Goal: Task Accomplishment & Management: Manage account settings

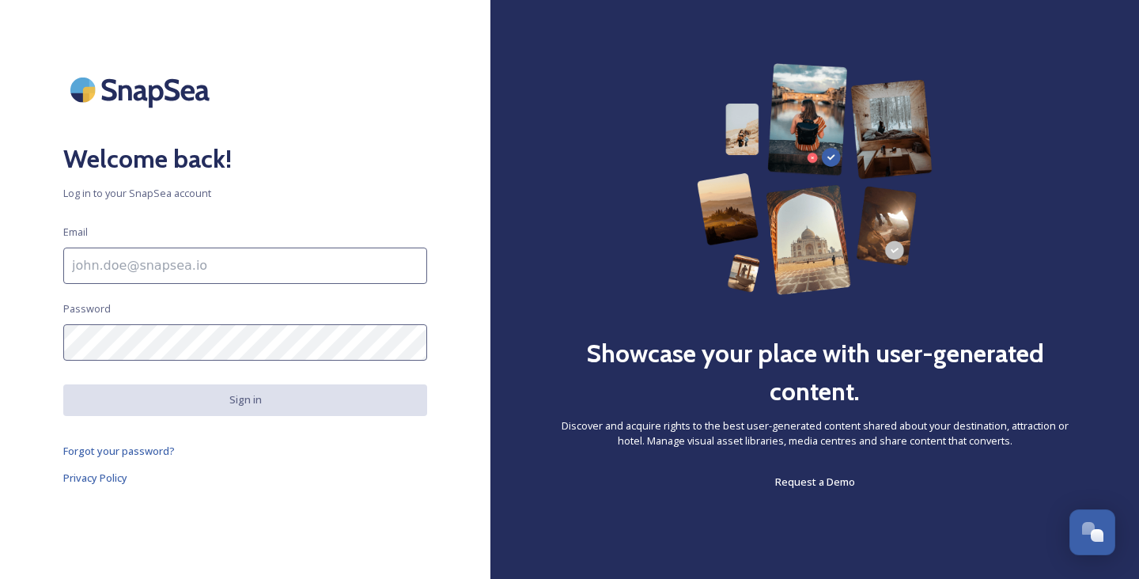
click at [200, 262] on input at bounding box center [245, 266] width 364 height 36
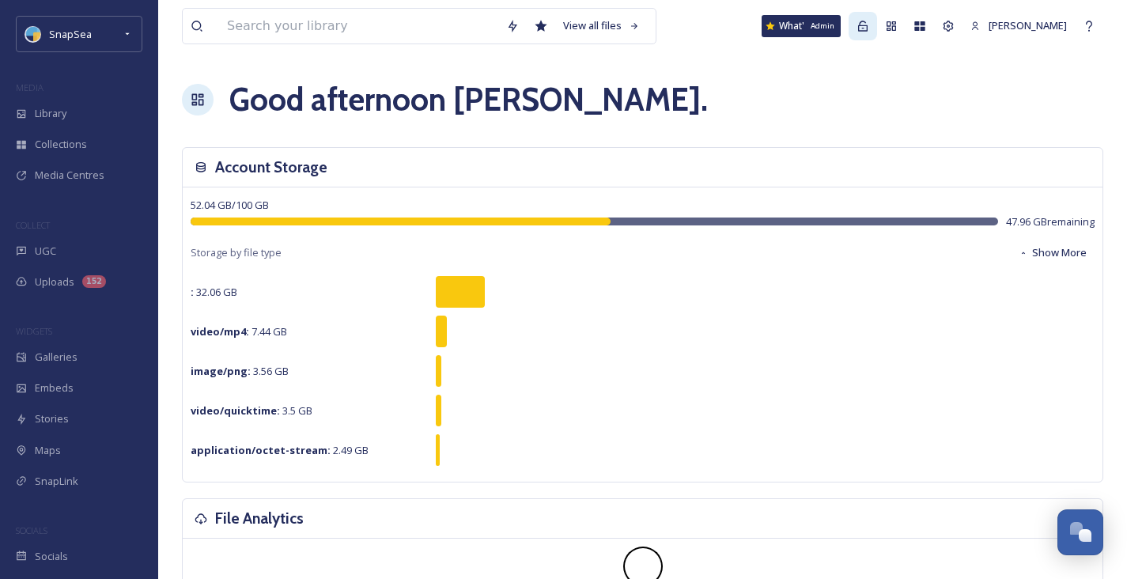
click at [861, 28] on icon at bounding box center [863, 26] width 13 height 13
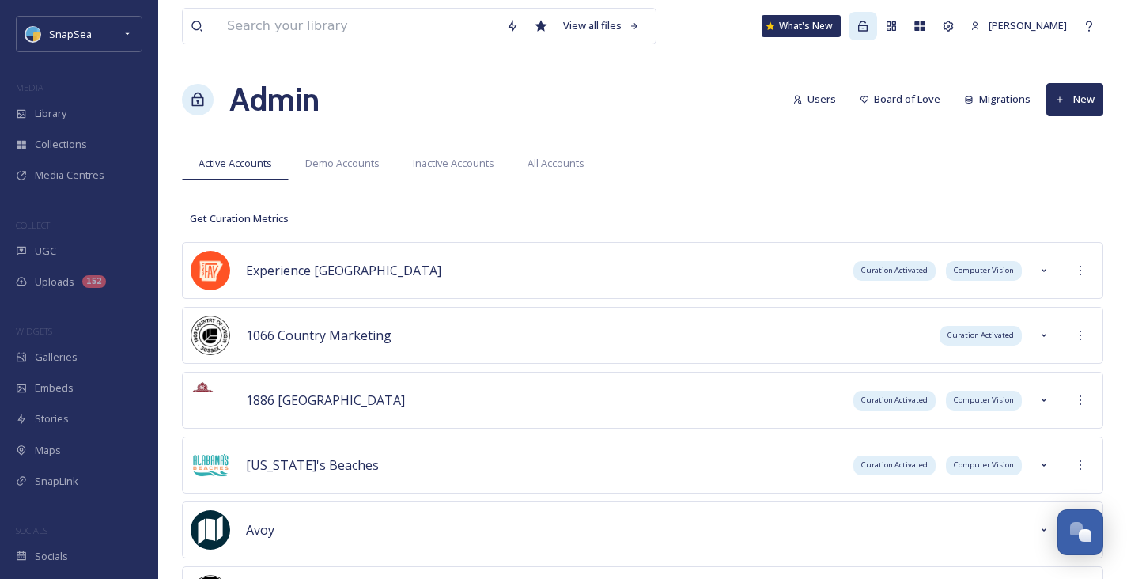
scroll to position [1603, 0]
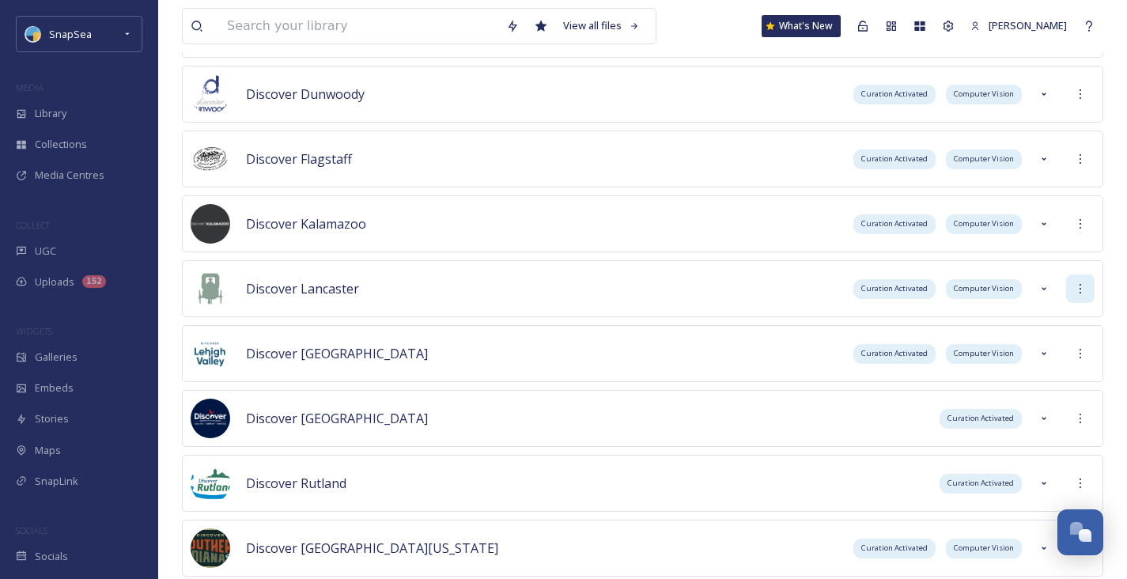
click at [1074, 289] on icon at bounding box center [1080, 288] width 13 height 13
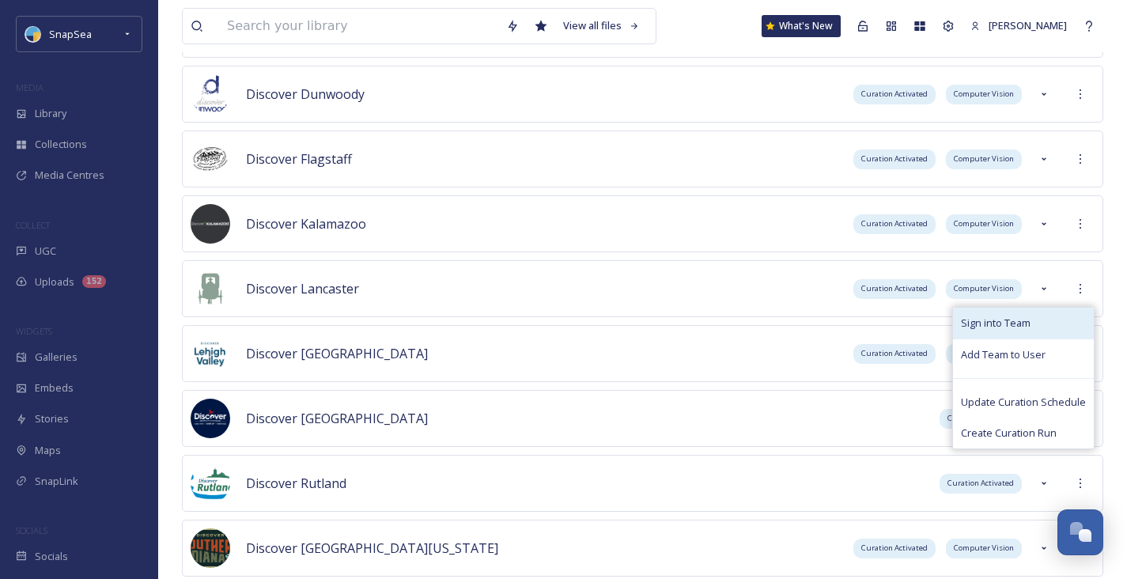
click at [1042, 320] on div "Sign into Team" at bounding box center [1023, 323] width 141 height 31
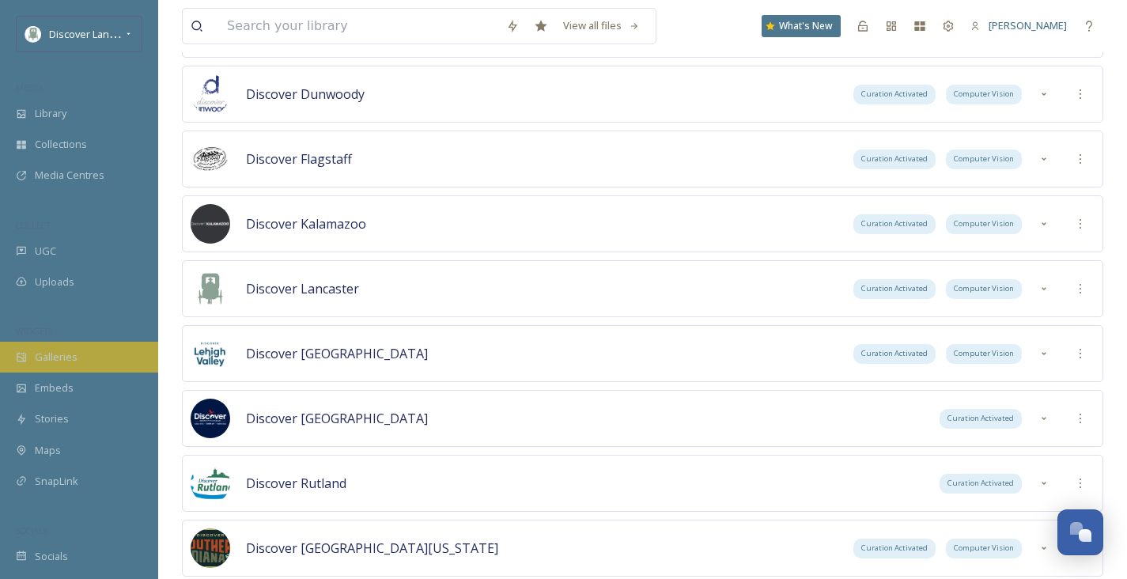
click at [69, 355] on span "Galleries" at bounding box center [56, 357] width 43 height 15
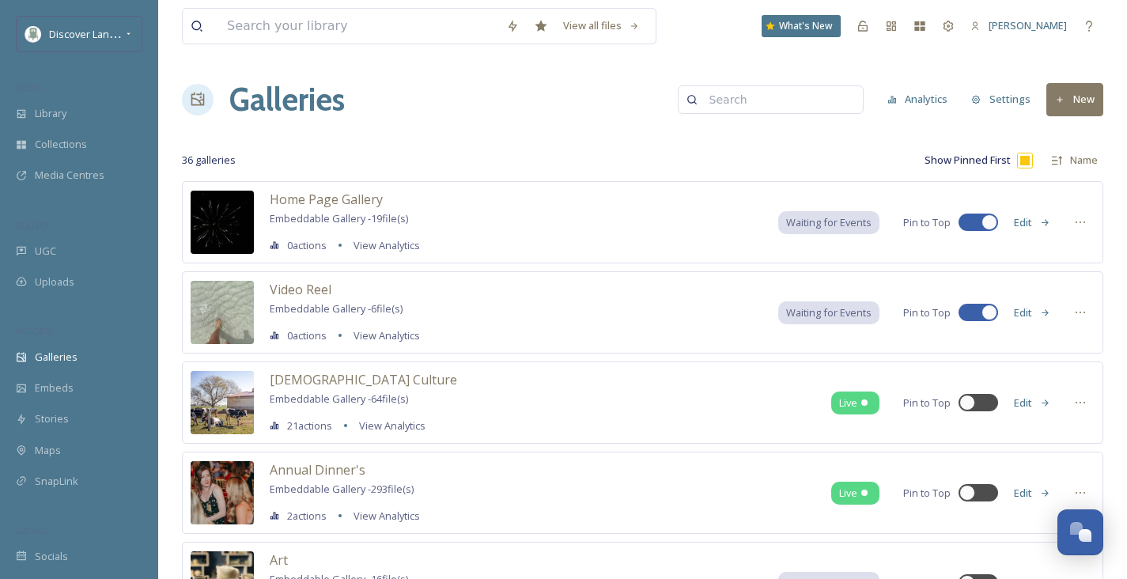
click at [990, 100] on button "Settings" at bounding box center [1000, 99] width 75 height 31
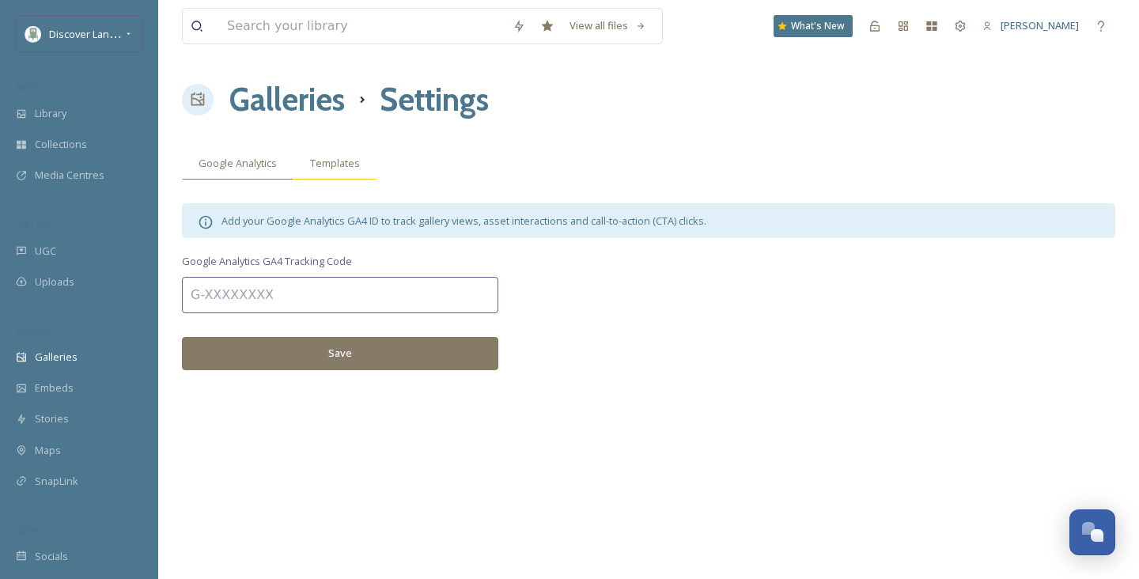
click at [321, 153] on div "Templates" at bounding box center [334, 163] width 83 height 32
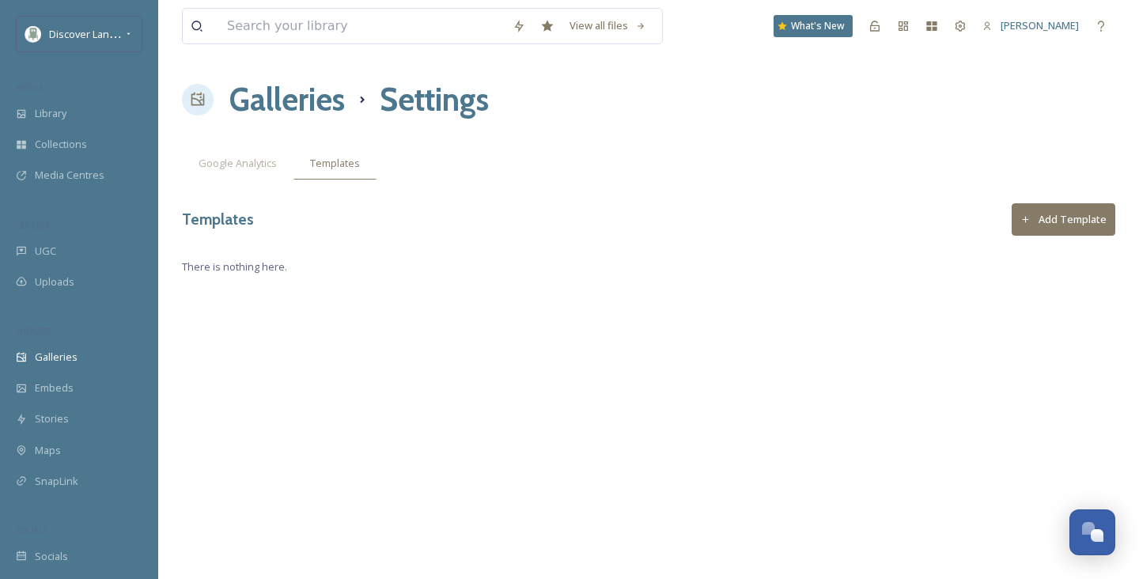
click at [297, 90] on h1 "Galleries" at bounding box center [286, 99] width 115 height 47
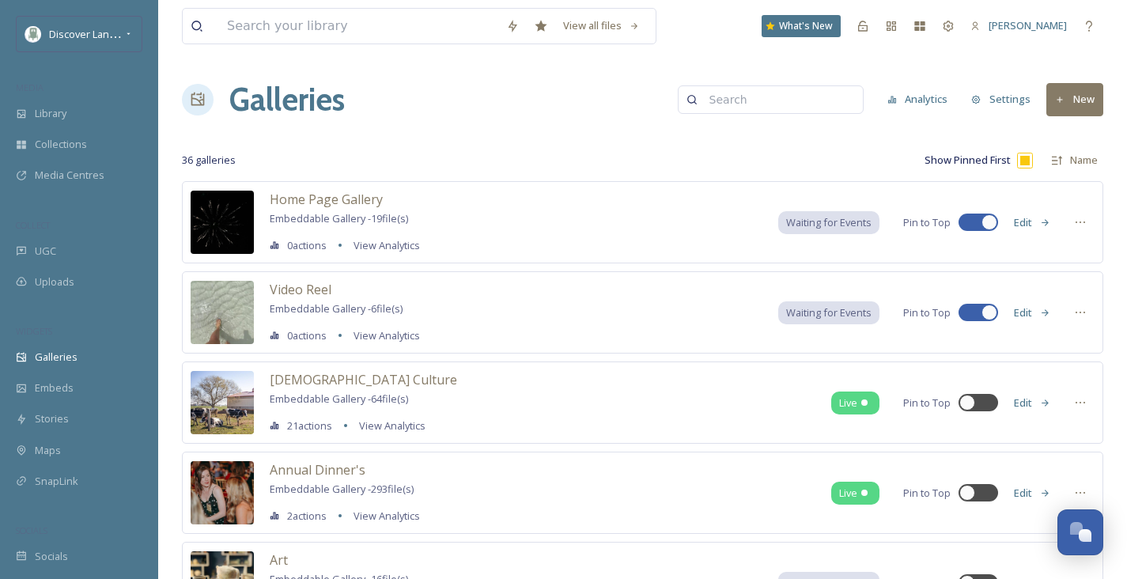
click at [1008, 97] on button "Settings" at bounding box center [1000, 99] width 75 height 31
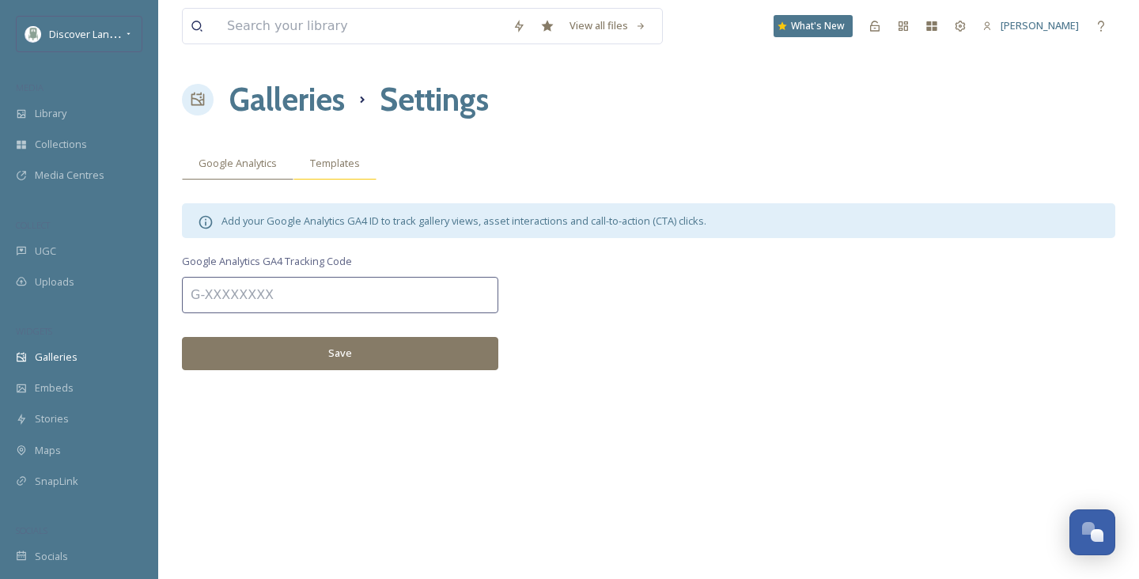
click at [324, 157] on span "Templates" at bounding box center [335, 163] width 50 height 15
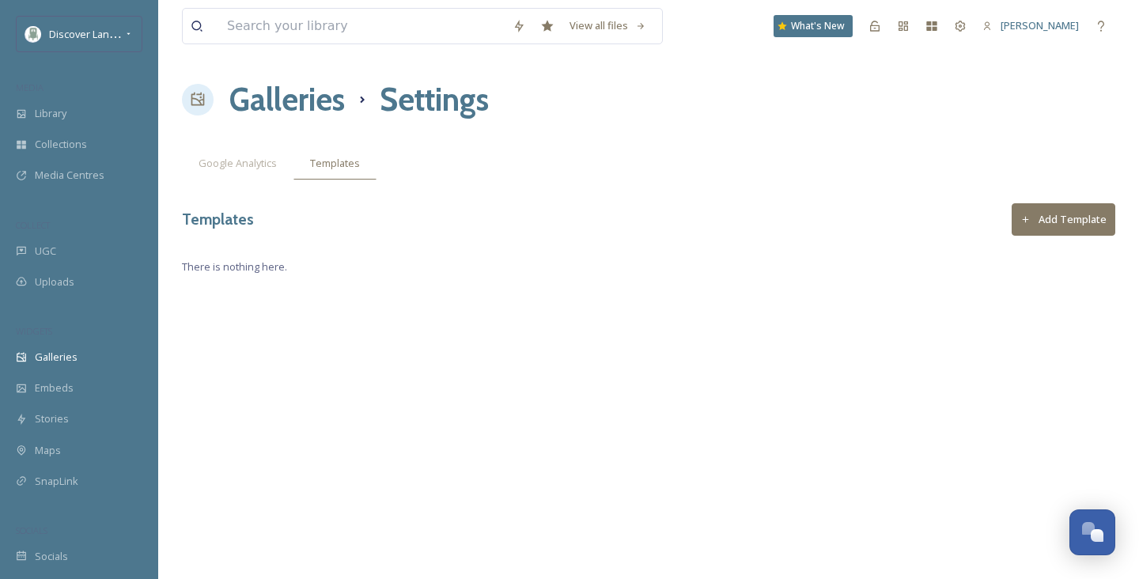
click at [1056, 210] on button "Add Template" at bounding box center [1064, 219] width 104 height 32
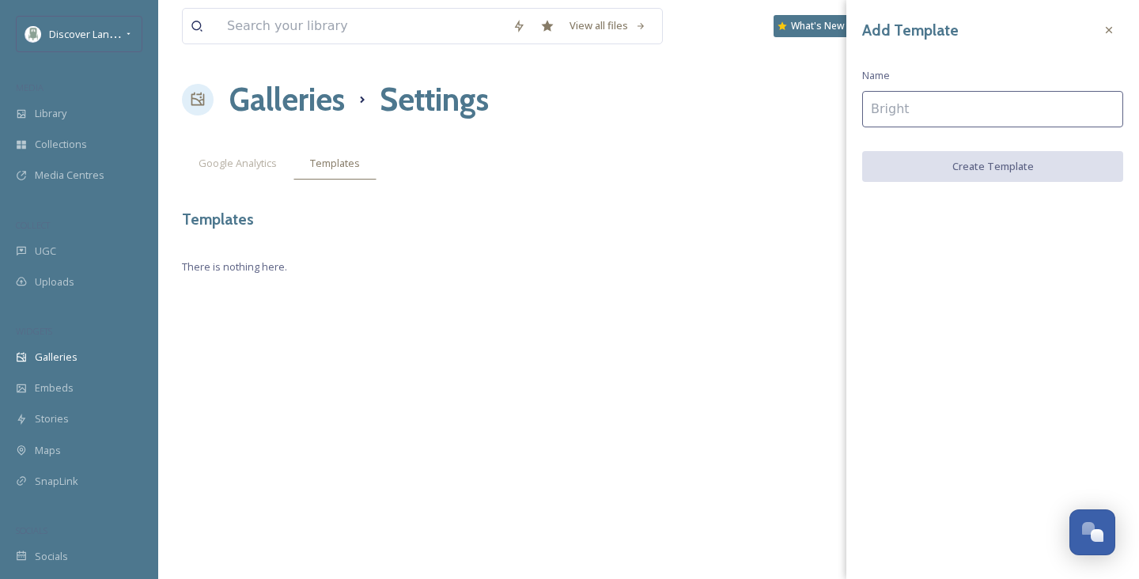
click at [899, 108] on input at bounding box center [992, 109] width 261 height 36
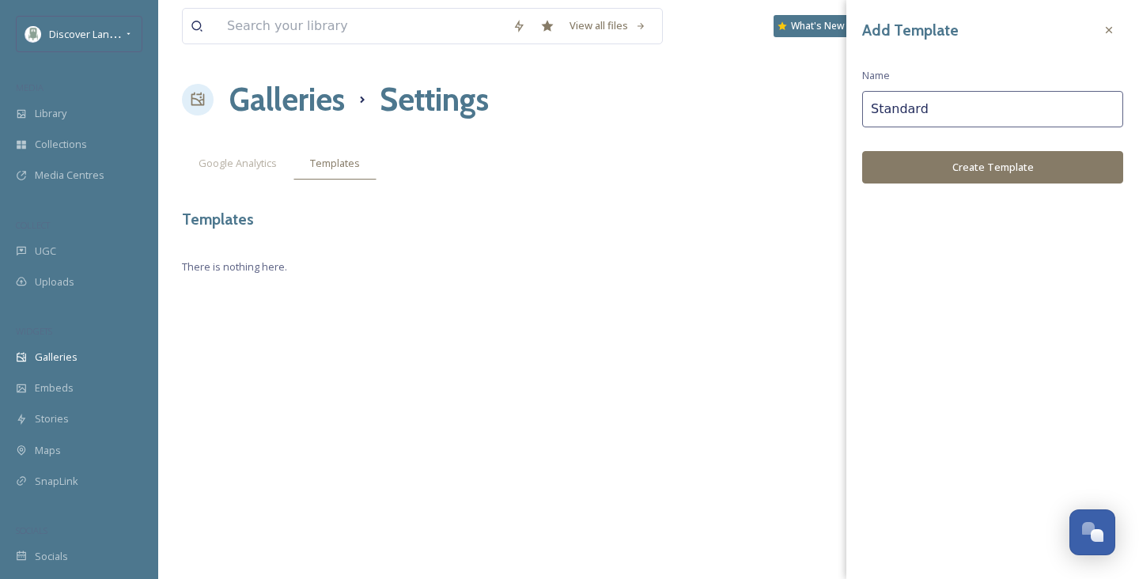
type input "Standard"
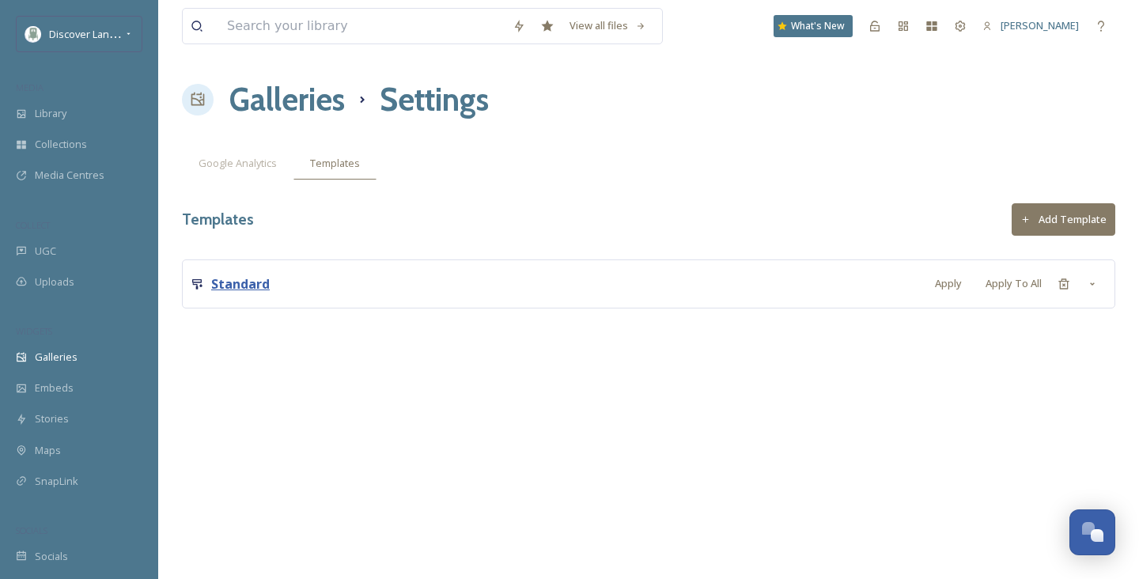
click at [251, 284] on strong "Standard" at bounding box center [240, 283] width 59 height 17
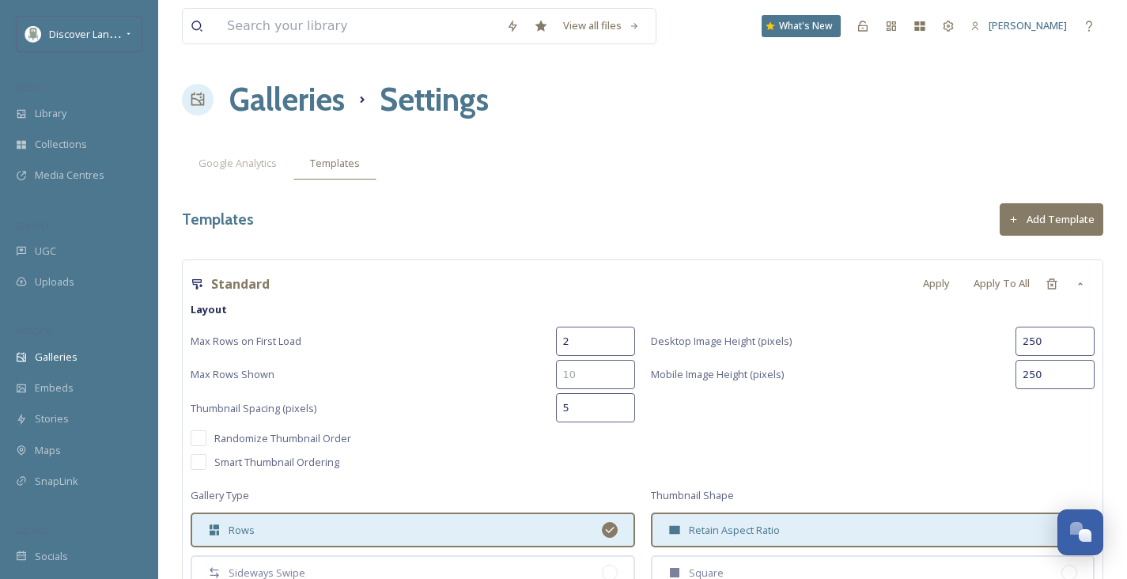
click at [1035, 379] on input "250" at bounding box center [1055, 374] width 79 height 29
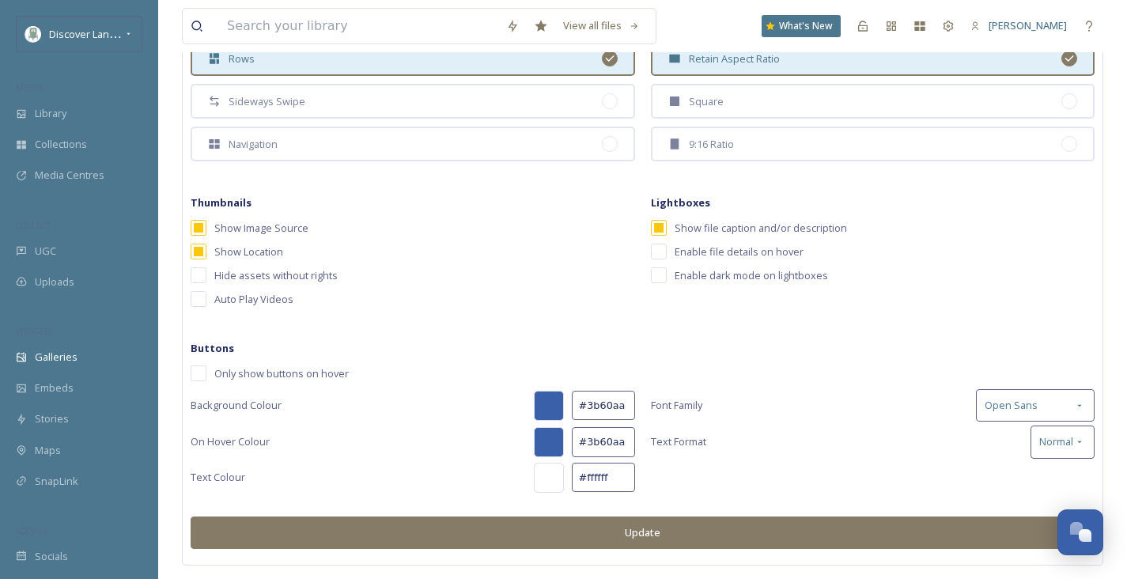
scroll to position [505, 0]
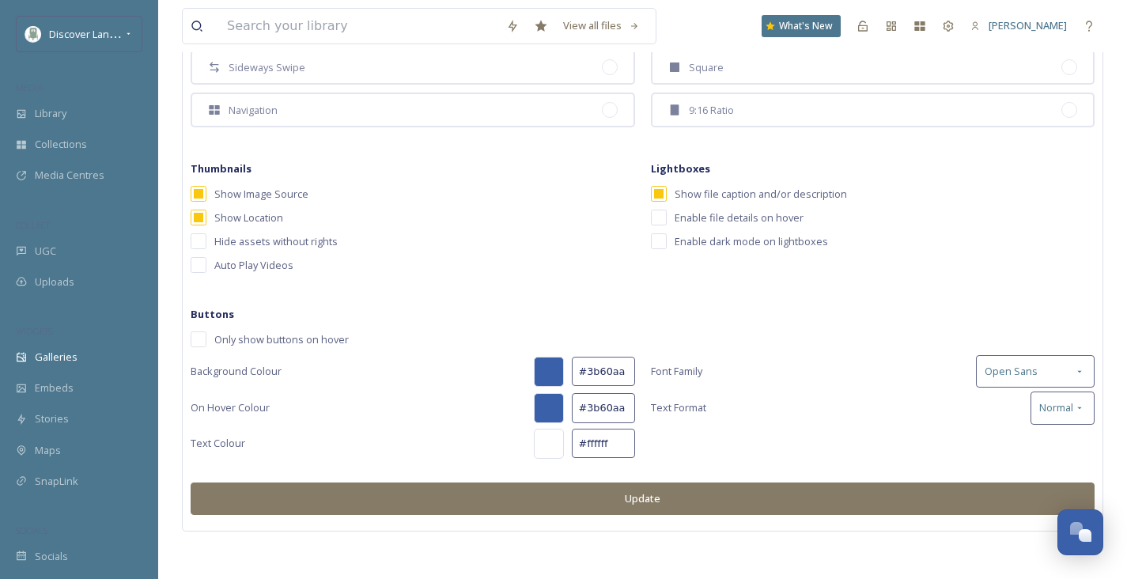
type input "130"
click at [611, 366] on input "#3b60aa" at bounding box center [603, 371] width 63 height 29
paste input "4d778e"
type input "#4d778e"
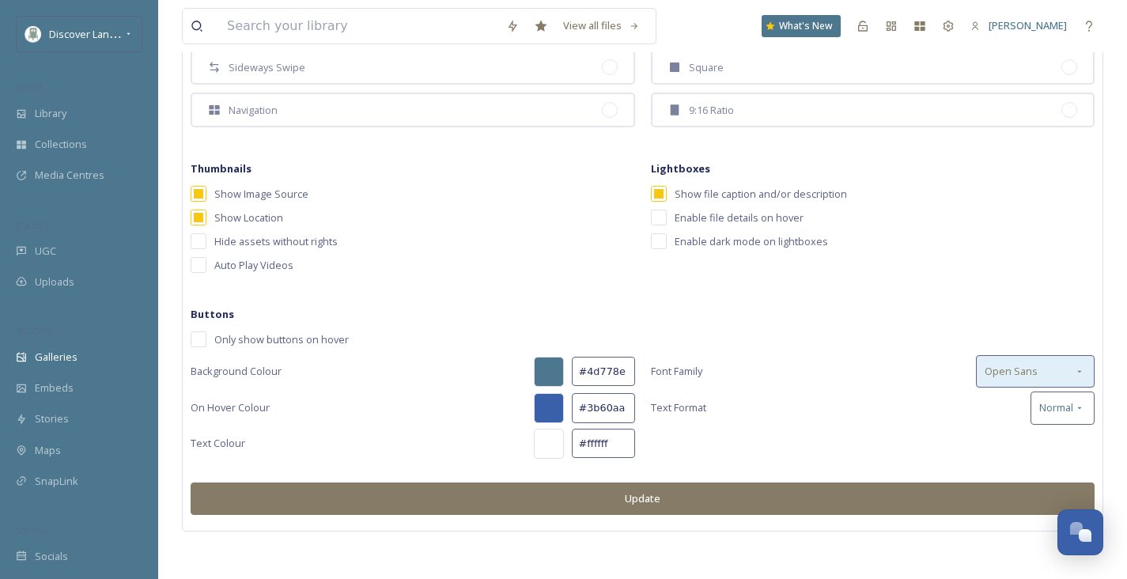
click at [1037, 370] on div "Open Sans" at bounding box center [1035, 371] width 119 height 32
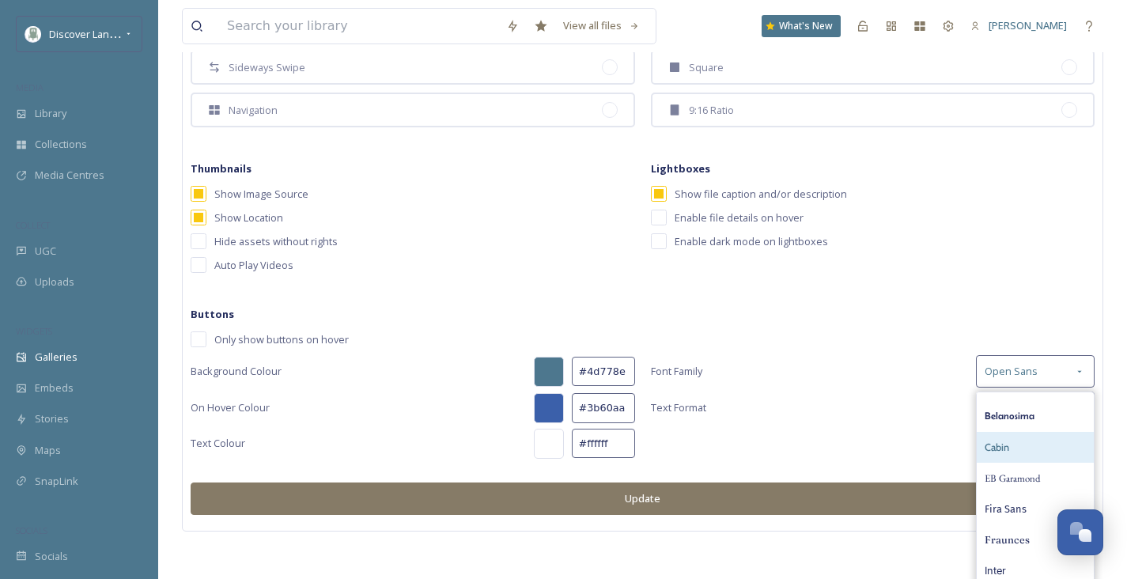
scroll to position [29, 0]
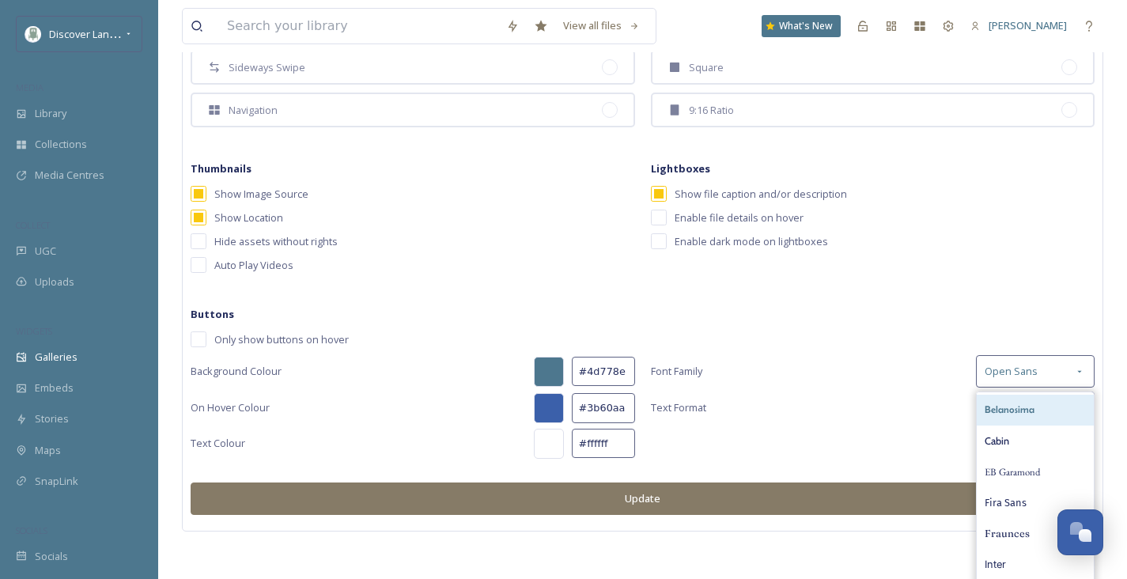
click at [1052, 415] on div "Belanosima" at bounding box center [1035, 410] width 117 height 31
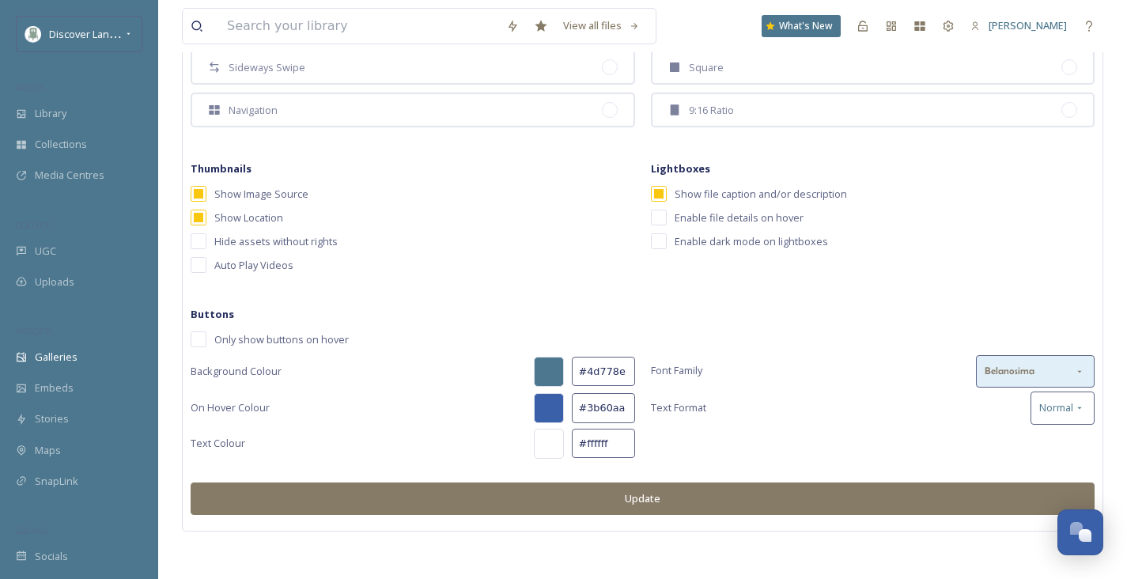
click at [1033, 375] on span "Belanosima" at bounding box center [1010, 371] width 50 height 15
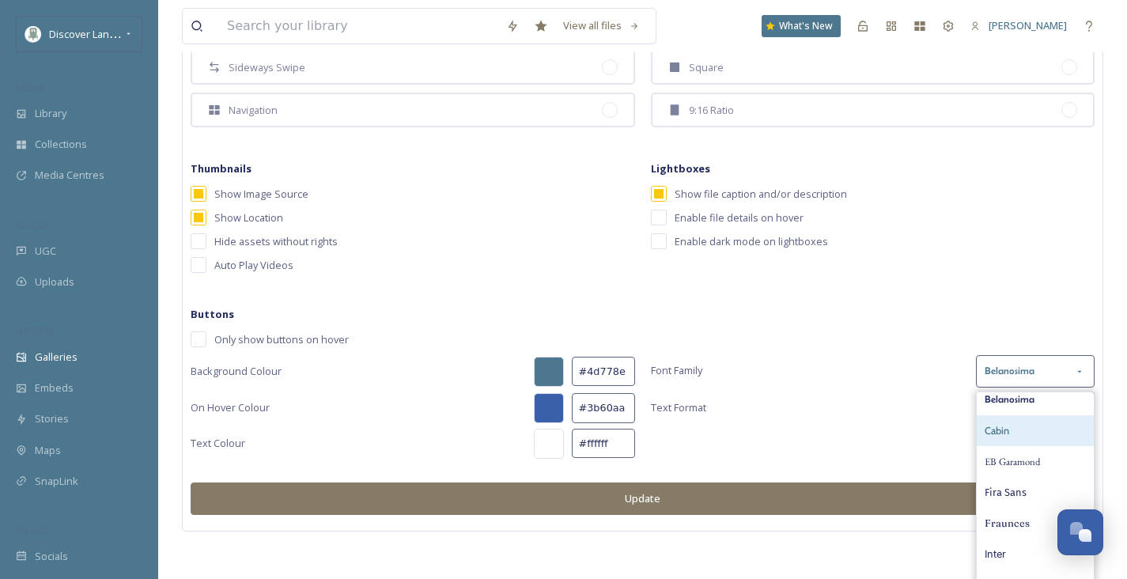
scroll to position [44, 0]
click at [1027, 428] on div "Cabin" at bounding box center [1035, 426] width 117 height 31
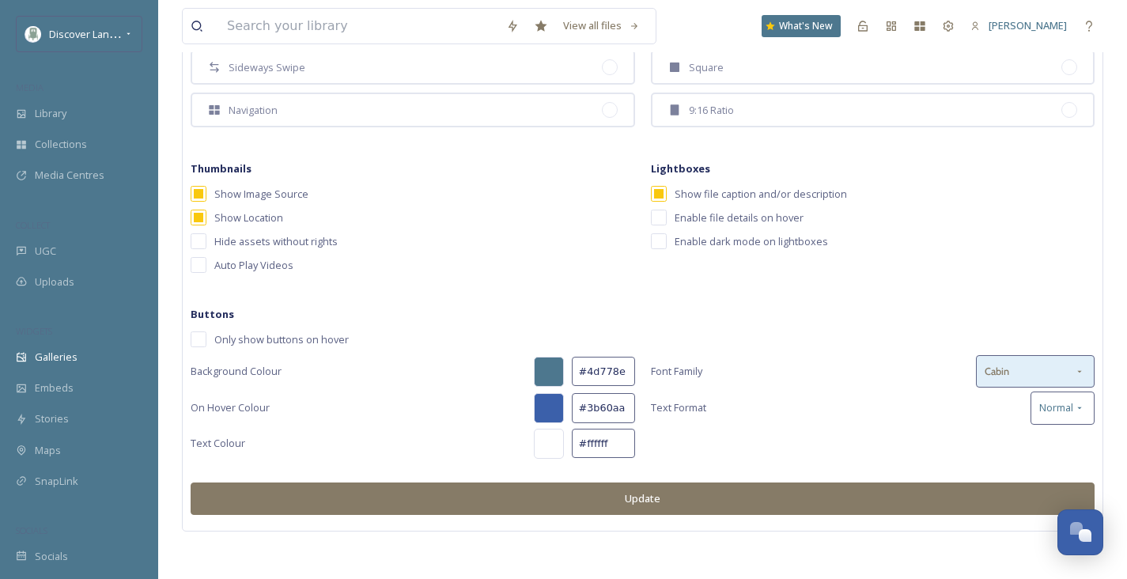
click at [1016, 385] on div "Cabin" at bounding box center [1035, 371] width 119 height 32
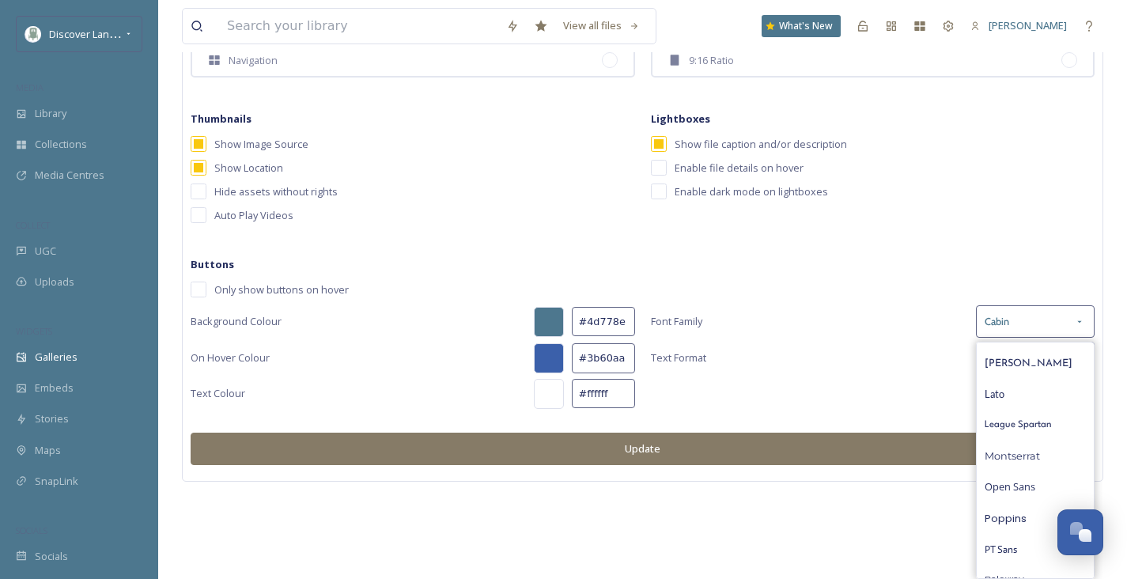
scroll to position [0, 0]
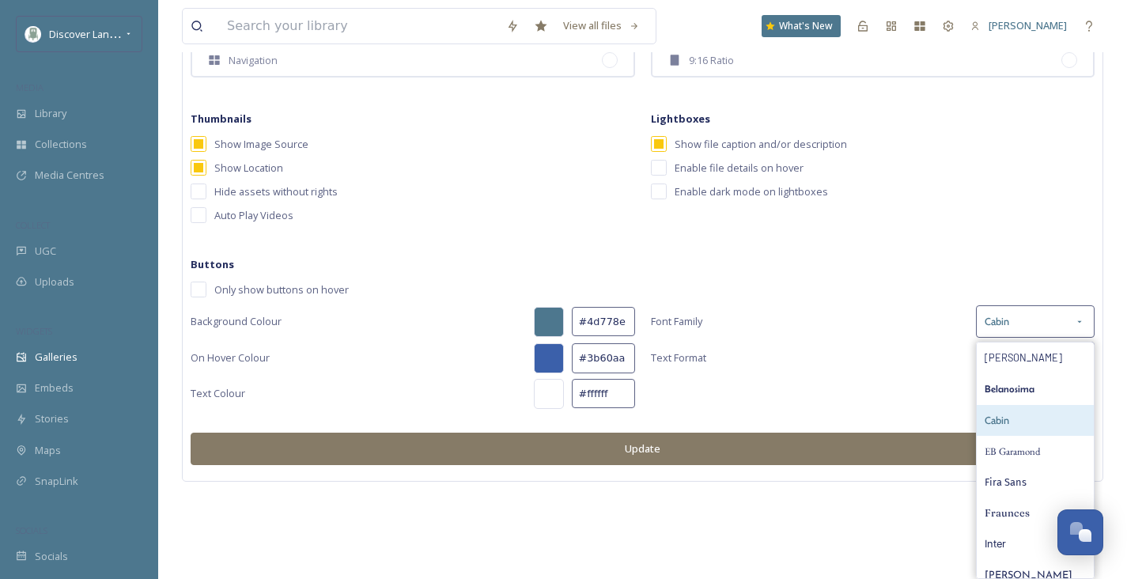
click at [1023, 420] on div "Cabin" at bounding box center [1035, 420] width 117 height 31
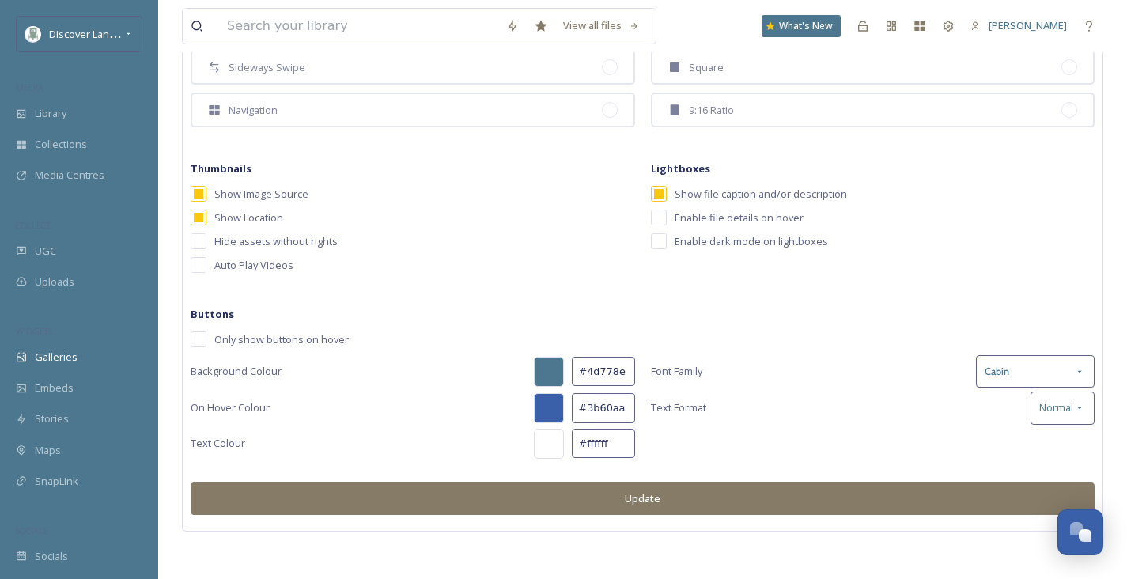
click at [871, 426] on div "Background Colour #4d778e Font Family Cabin On Hover Colour #3b60aa Text Format…" at bounding box center [643, 406] width 904 height 103
click at [607, 376] on input "#4d778e" at bounding box center [603, 371] width 63 height 29
click at [615, 412] on input "#3b60aa" at bounding box center [603, 407] width 63 height 29
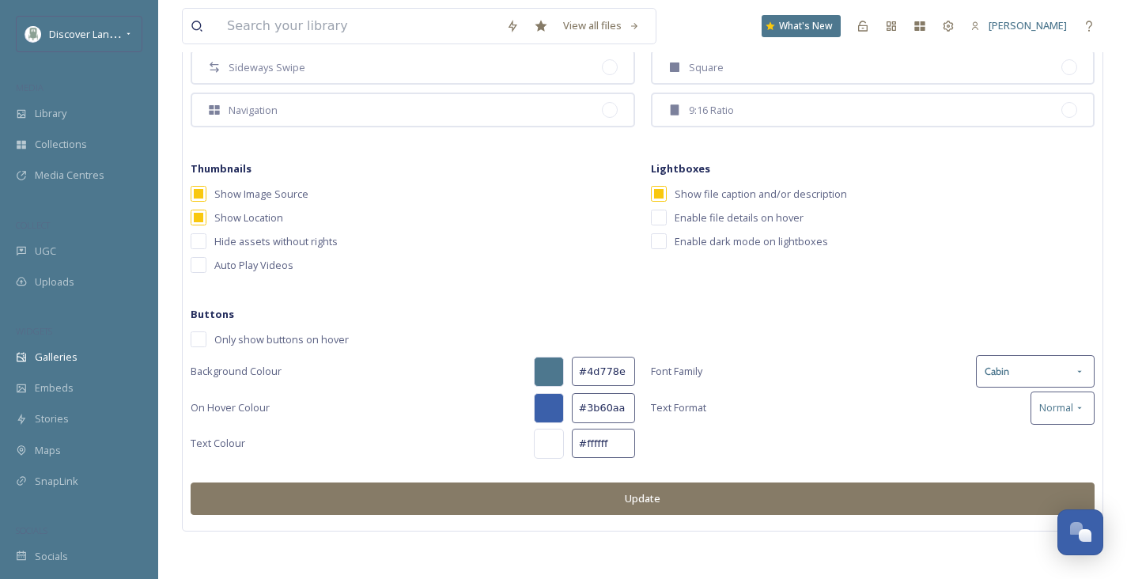
paste input "4d778e"
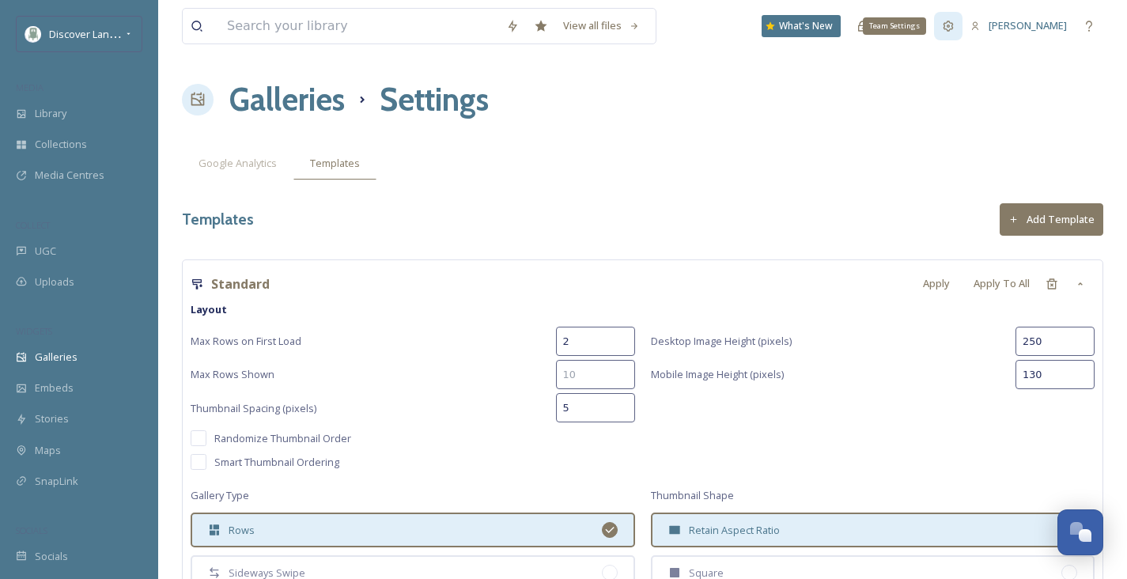
click at [952, 26] on icon at bounding box center [948, 26] width 13 height 13
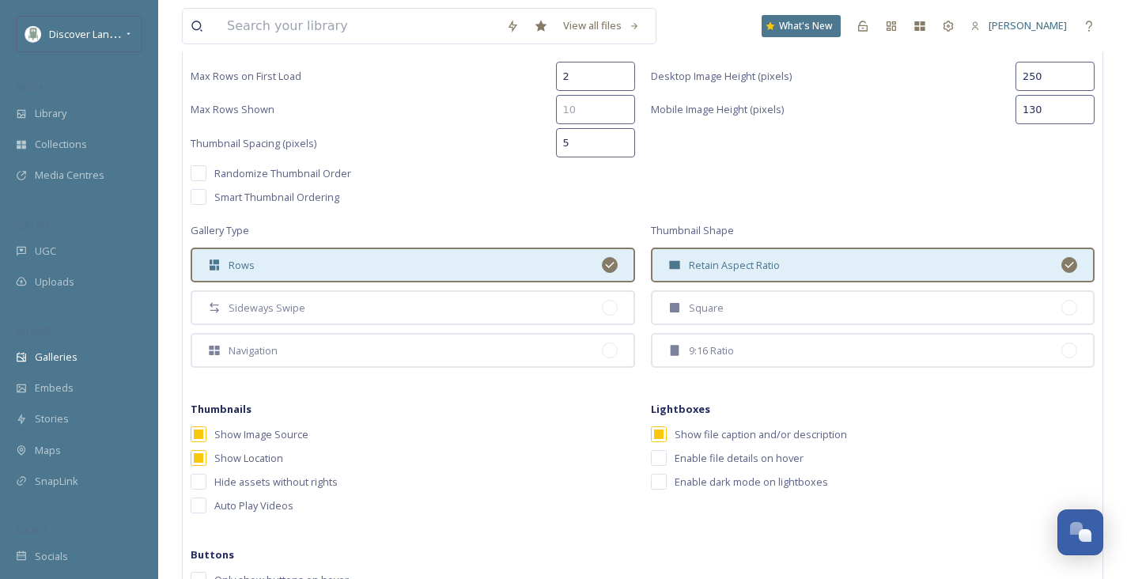
scroll to position [505, 0]
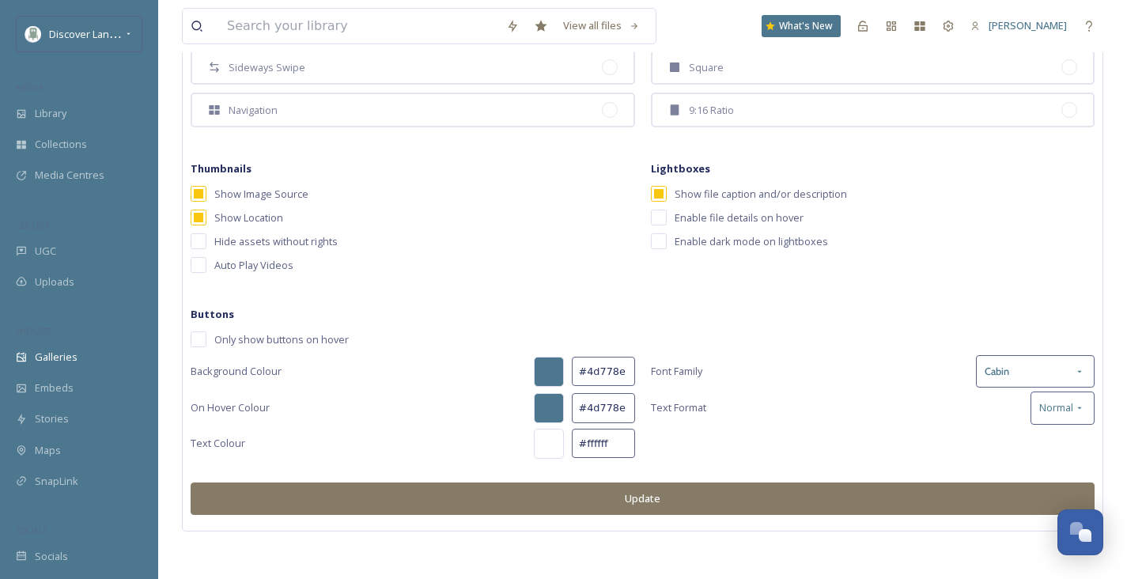
click at [606, 410] on input "#4d778e" at bounding box center [603, 407] width 63 height 29
paste input "867b67"
type input "#867b67"
click at [783, 490] on button "Update" at bounding box center [643, 498] width 904 height 32
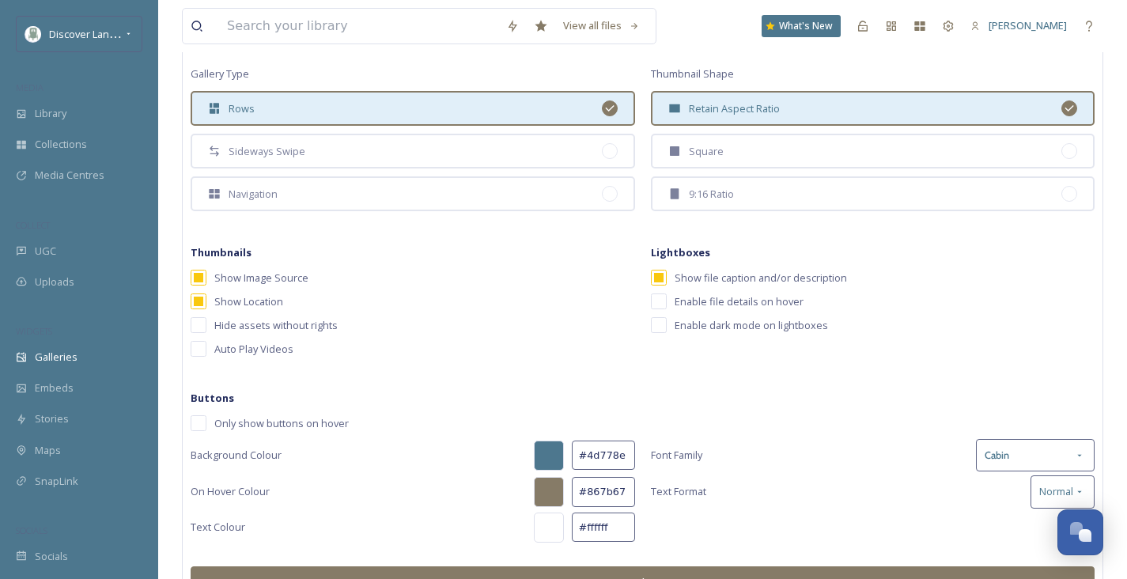
scroll to position [420, 0]
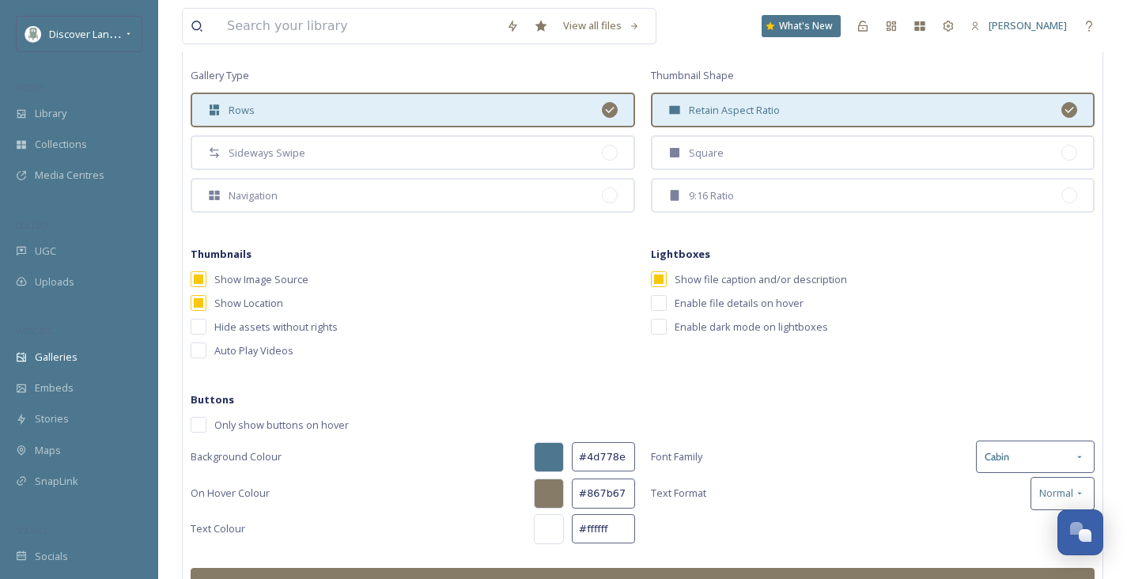
click at [649, 325] on div "Thumbnails Show Image Source Show Location Hide assets without rights Auto Play…" at bounding box center [643, 305] width 904 height 122
click at [653, 324] on input "checkbox" at bounding box center [659, 327] width 16 height 16
checkbox input "true"
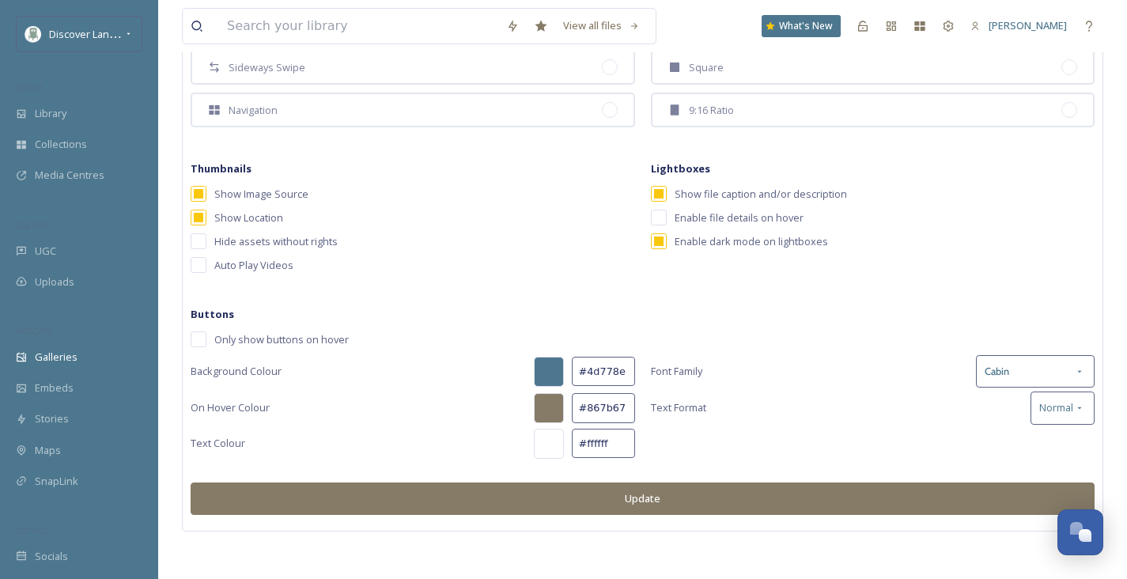
click at [667, 489] on button "Update" at bounding box center [643, 498] width 904 height 32
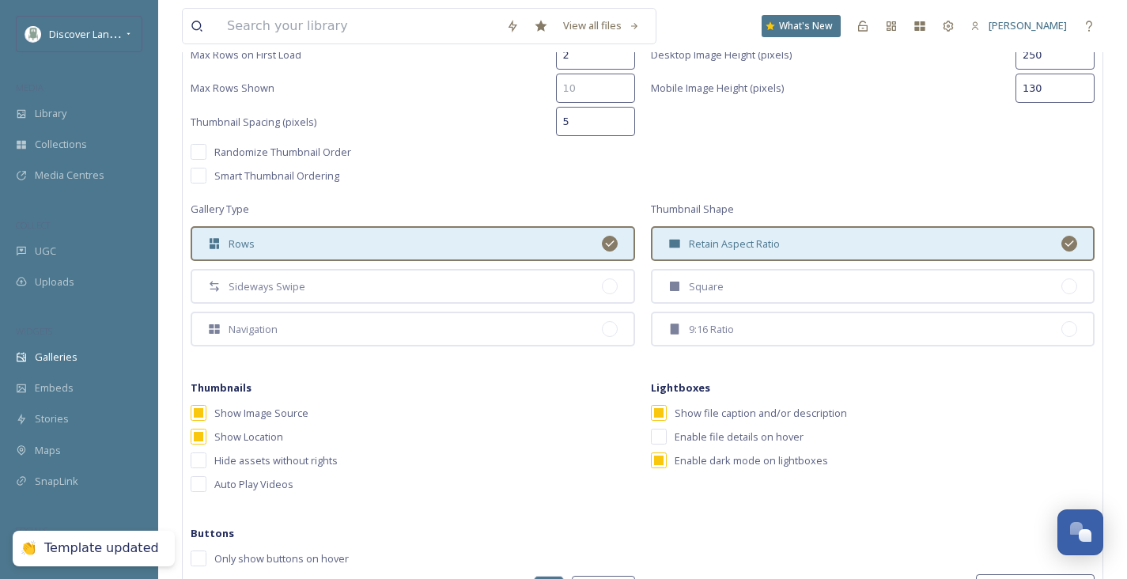
scroll to position [0, 0]
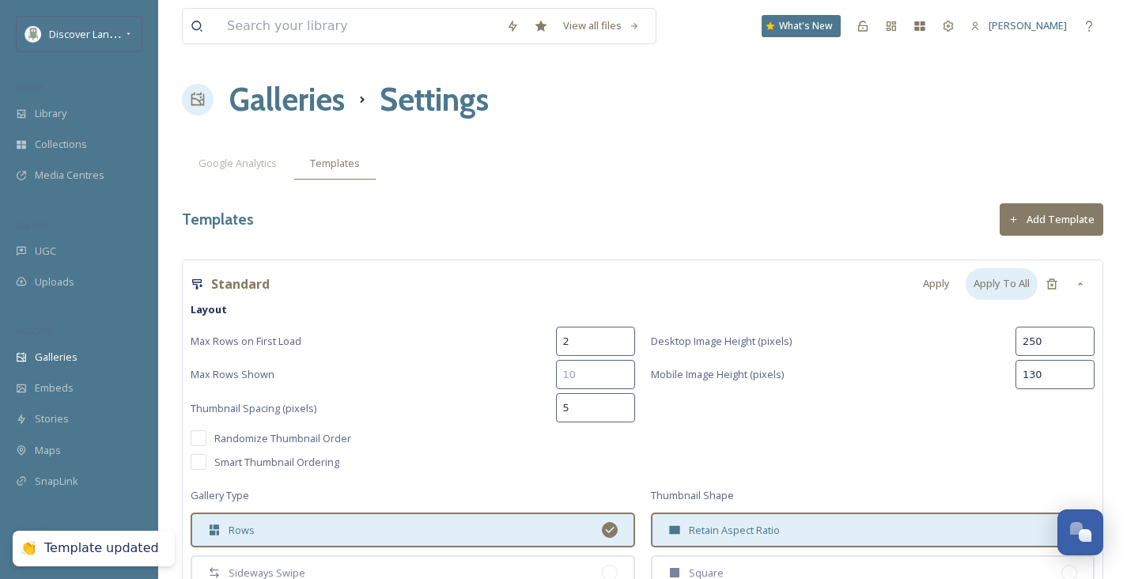
click at [994, 286] on div "Apply To All" at bounding box center [1002, 283] width 72 height 31
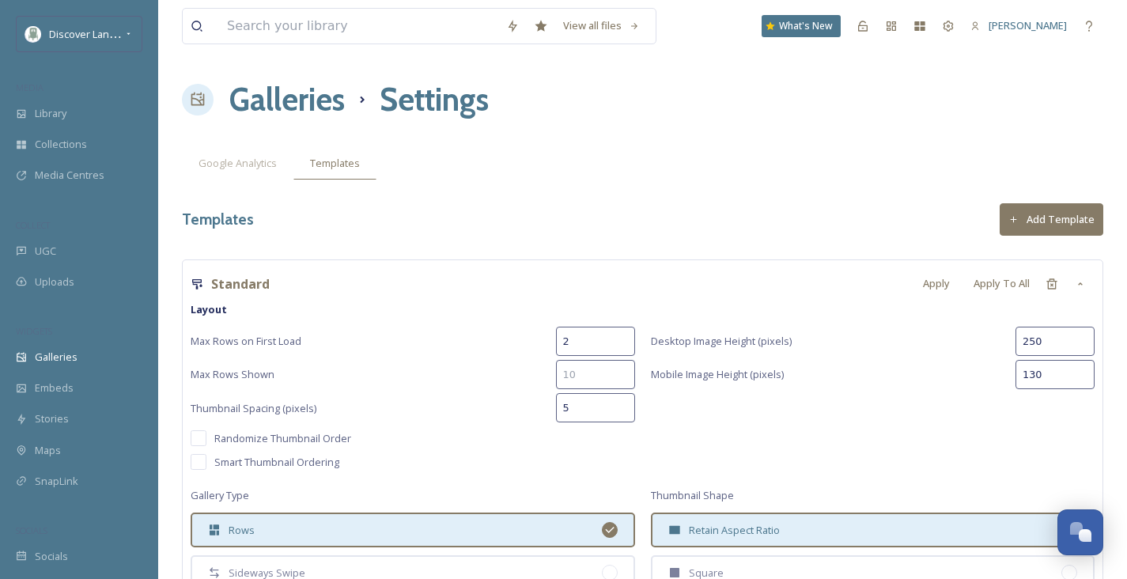
click at [315, 94] on h1 "Galleries" at bounding box center [286, 99] width 115 height 47
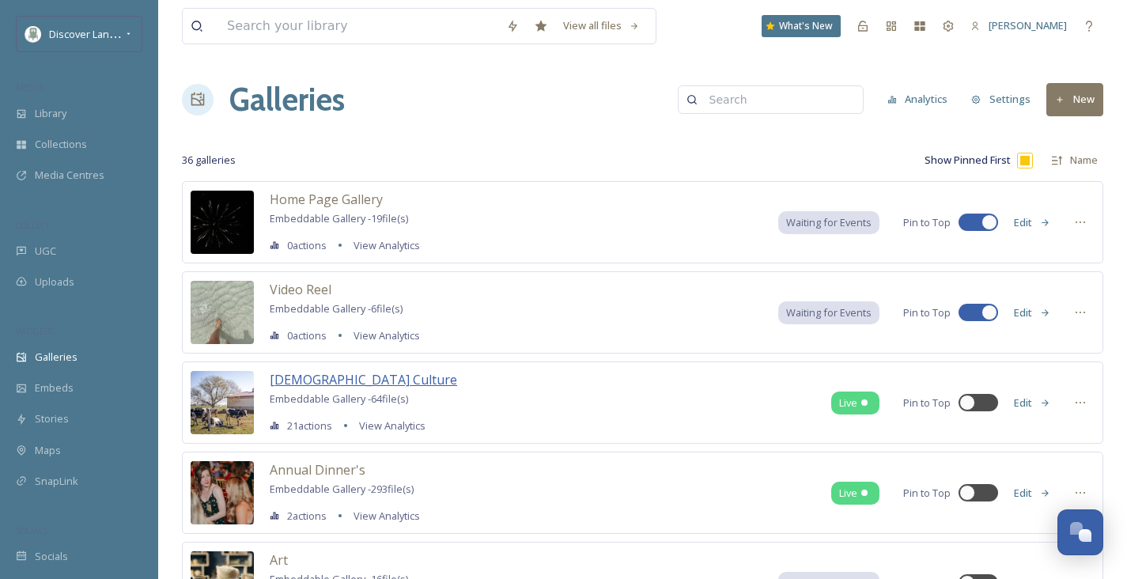
click at [309, 371] on span "Amish Culture" at bounding box center [363, 379] width 187 height 17
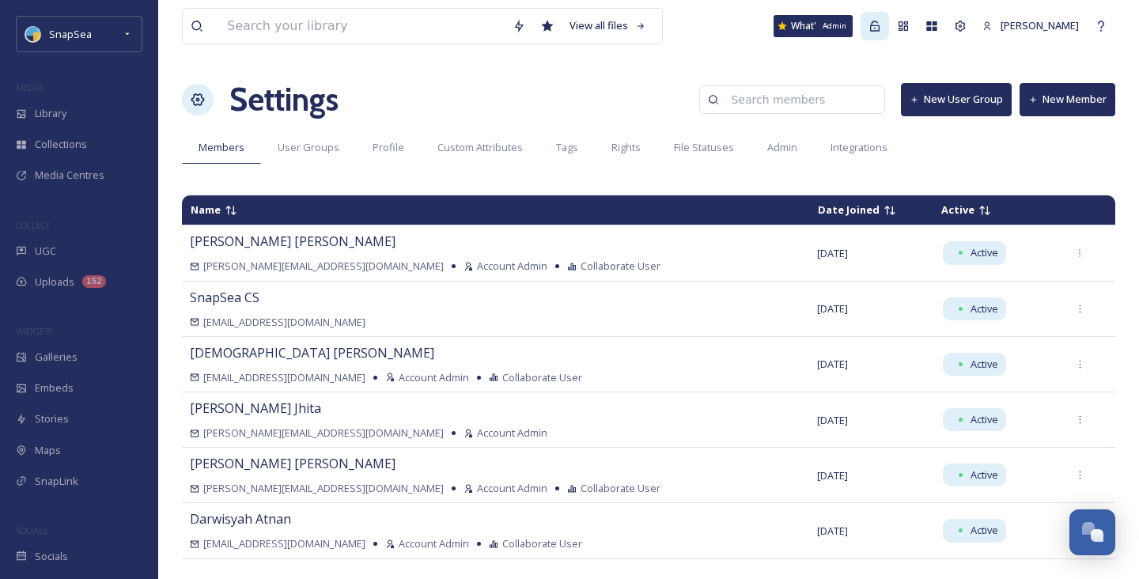
click at [882, 24] on div "Admin" at bounding box center [875, 26] width 28 height 28
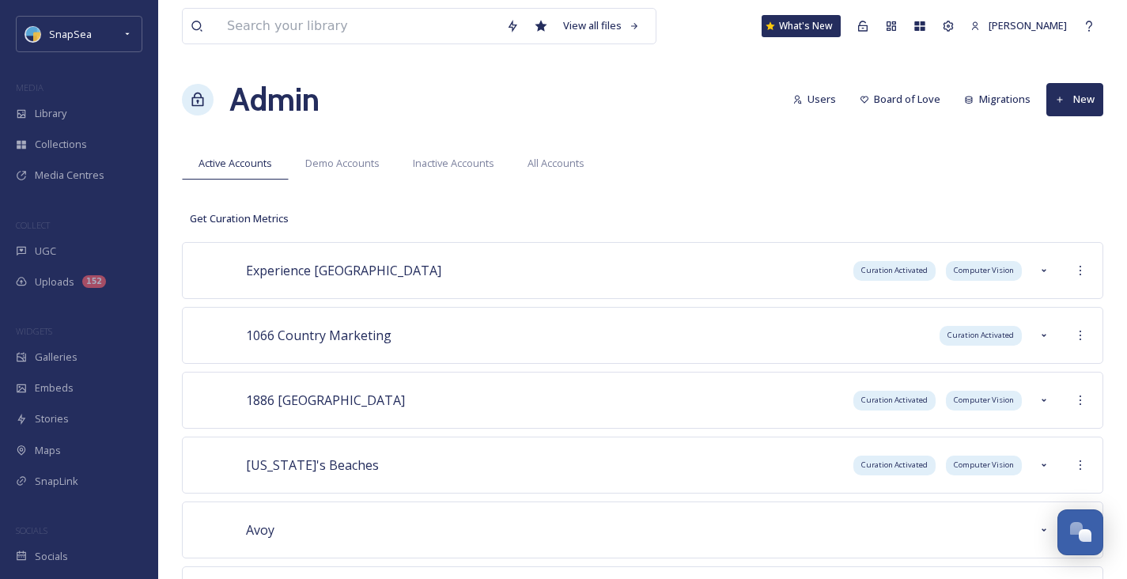
scroll to position [1603, 0]
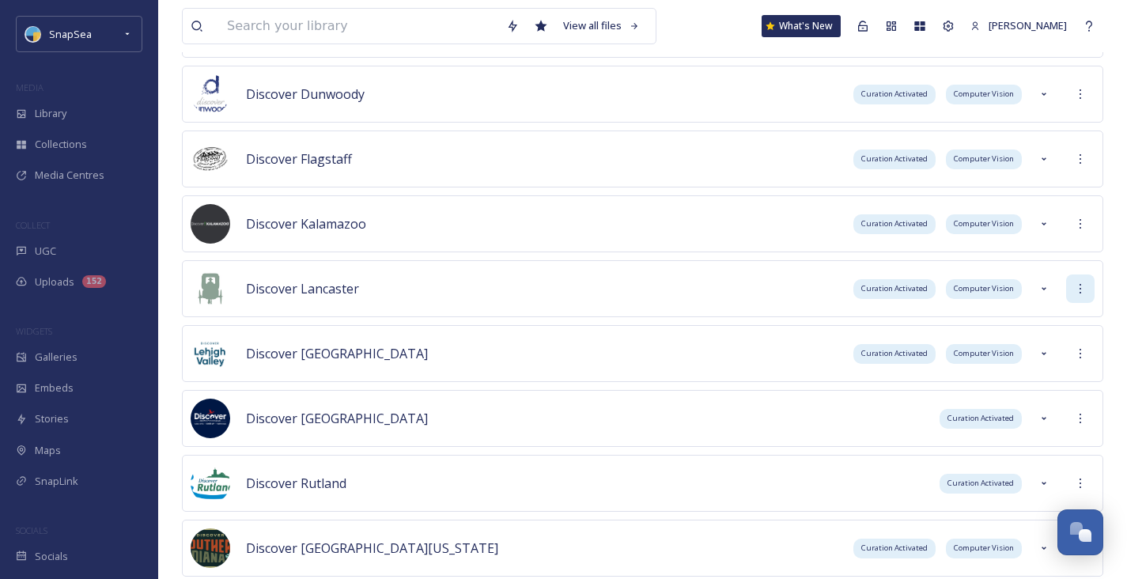
click at [1069, 288] on div at bounding box center [1080, 288] width 28 height 28
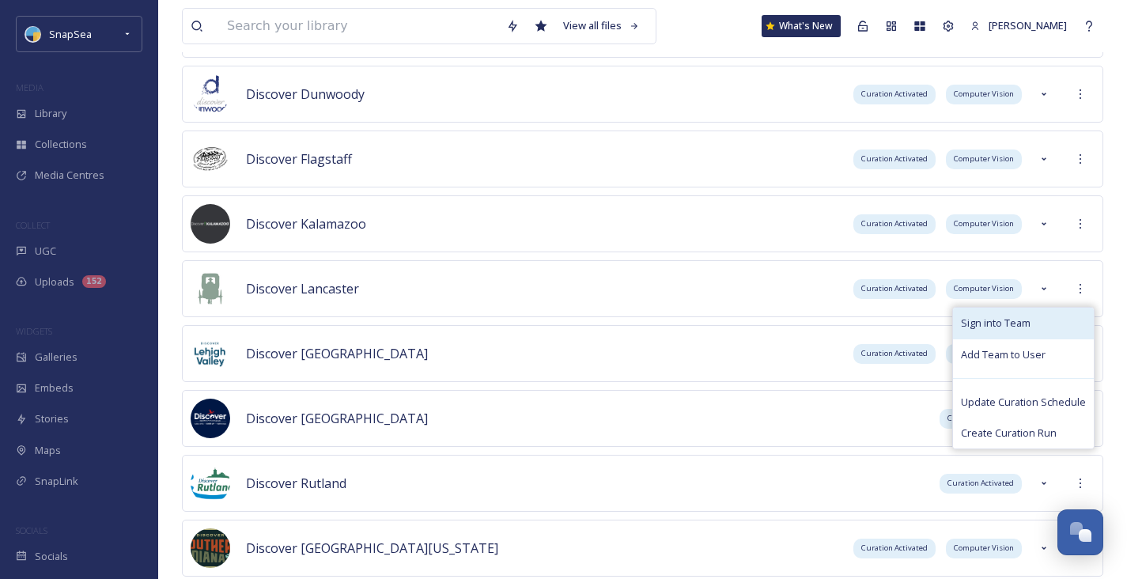
click at [1039, 320] on div "Sign into Team" at bounding box center [1023, 323] width 141 height 31
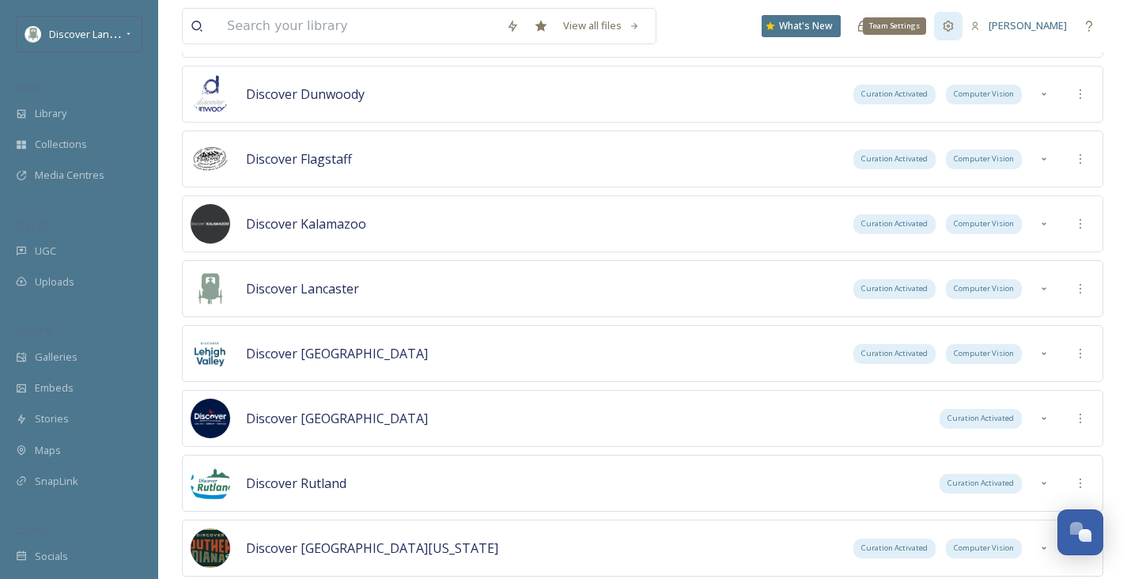
click at [945, 25] on icon at bounding box center [948, 26] width 13 height 13
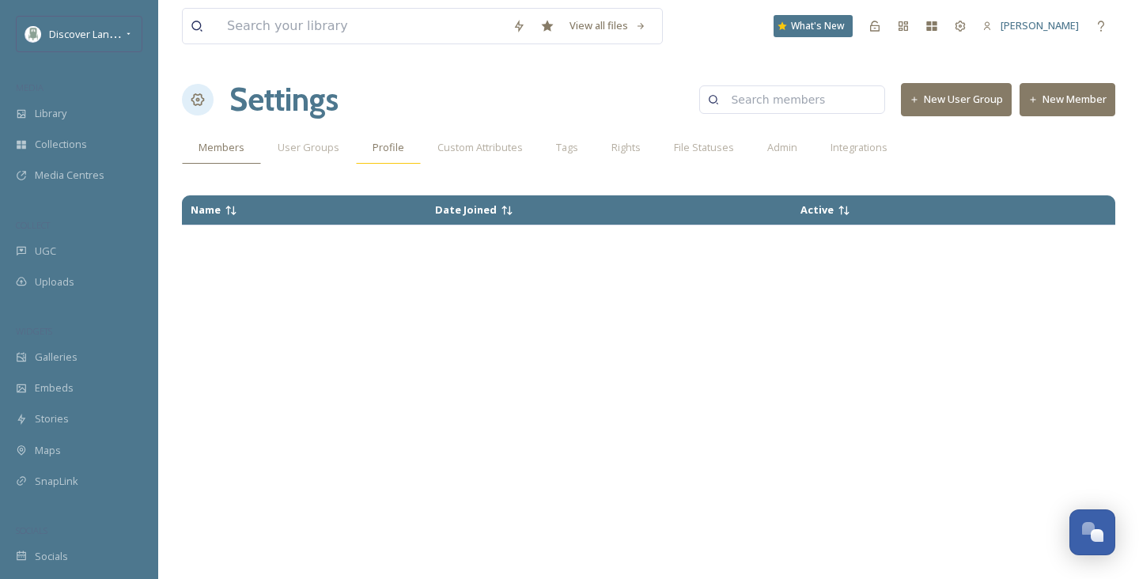
click at [371, 155] on div "Profile" at bounding box center [388, 147] width 65 height 32
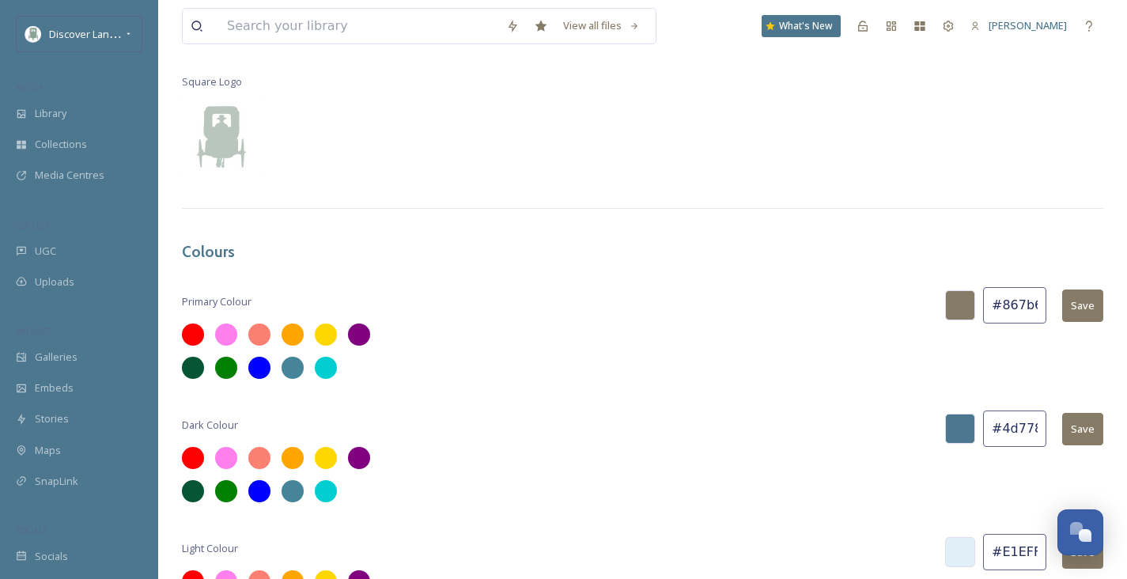
scroll to position [467, 0]
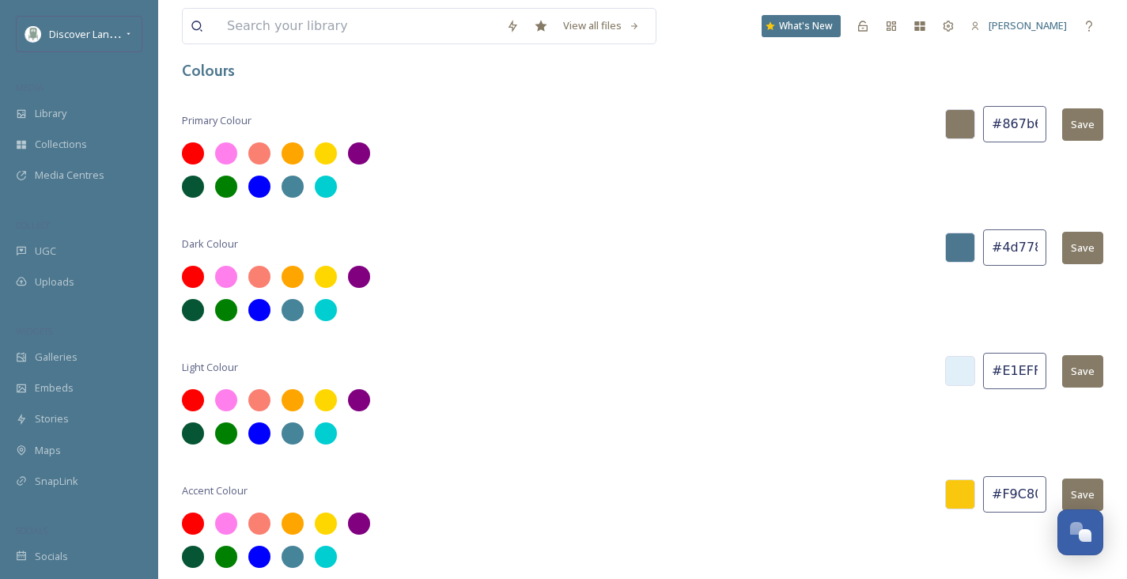
click at [1026, 119] on input "#867b67" at bounding box center [1014, 124] width 63 height 36
